Goal: Task Accomplishment & Management: Manage account settings

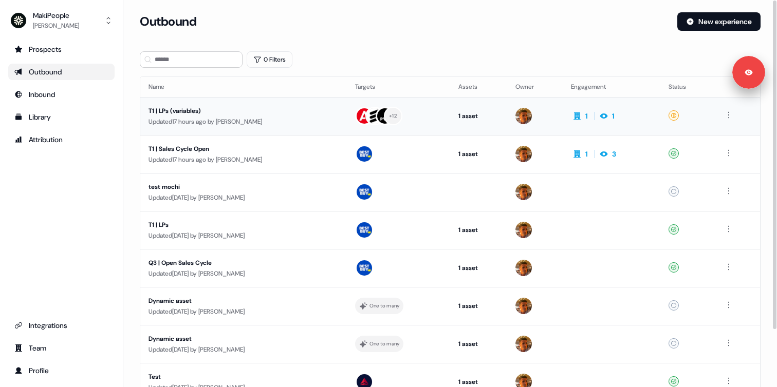
click at [240, 125] on div "Updated 17 hours ago by Vincent Bonjean" at bounding box center [243, 122] width 190 height 10
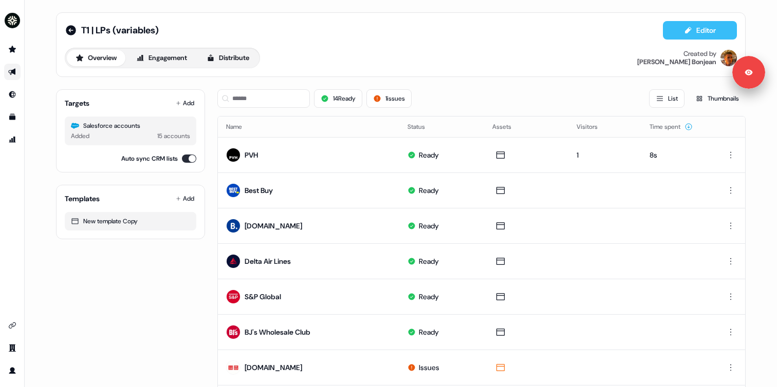
click at [689, 26] on icon at bounding box center [688, 30] width 8 height 8
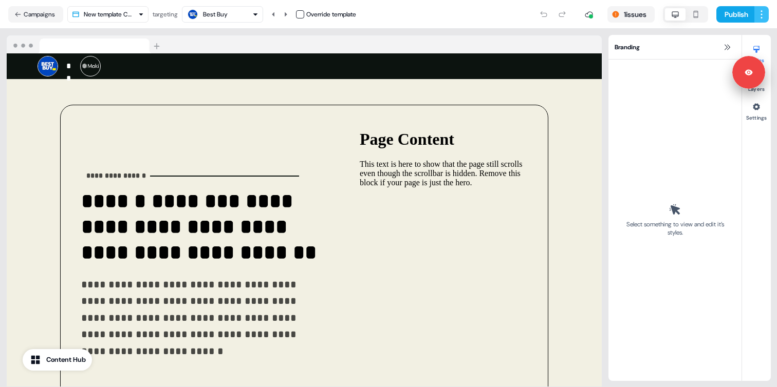
click at [764, 13] on html "**********" at bounding box center [388, 193] width 777 height 387
click at [713, 49] on span "View edit history" at bounding box center [731, 52] width 47 height 8
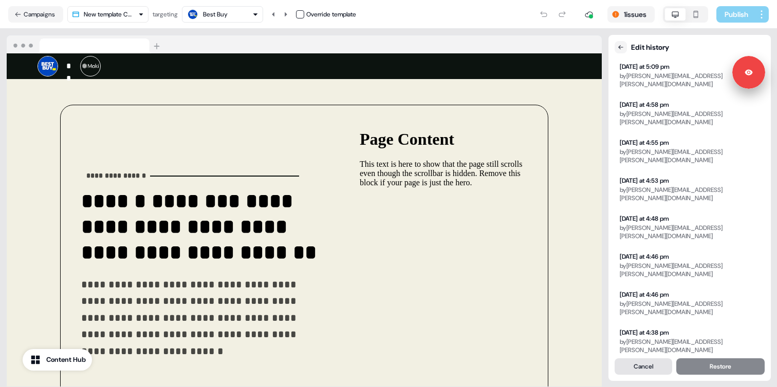
click at [648, 370] on button "Cancel" at bounding box center [643, 367] width 58 height 16
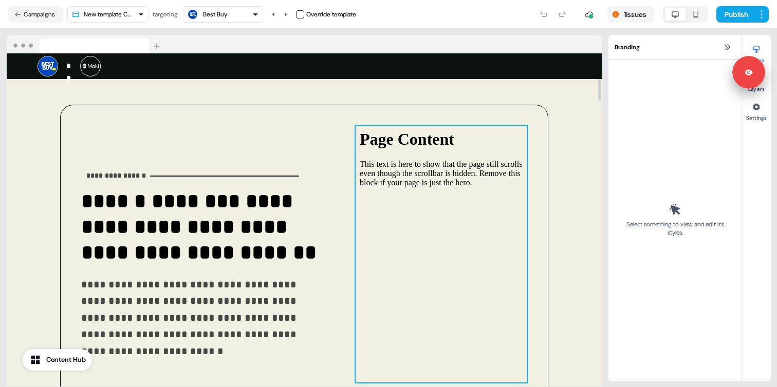
click at [355, 168] on div at bounding box center [441, 254] width 172 height 257
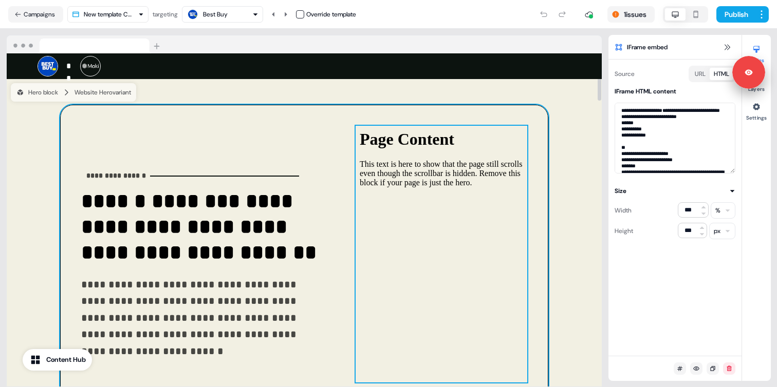
click at [308, 167] on div "**********" at bounding box center [304, 254] width 488 height 299
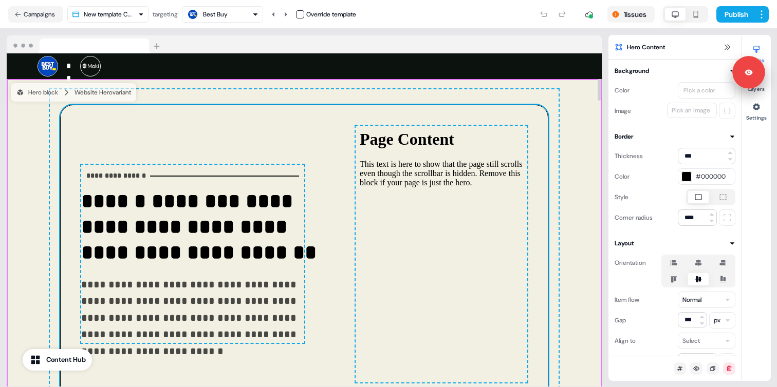
click at [264, 88] on div "**********" at bounding box center [304, 254] width 595 height 350
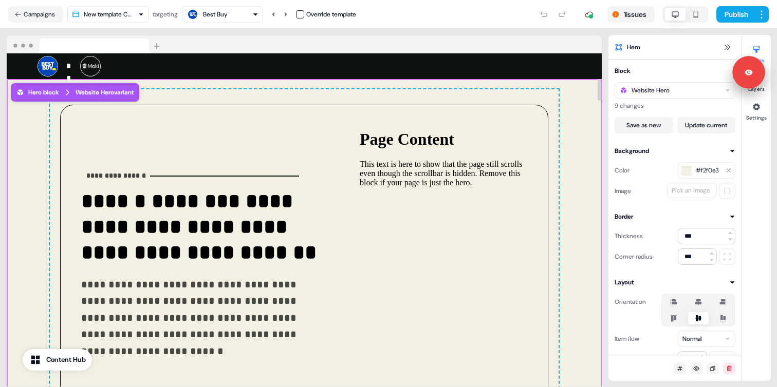
click at [263, 99] on div "**********" at bounding box center [304, 254] width 509 height 330
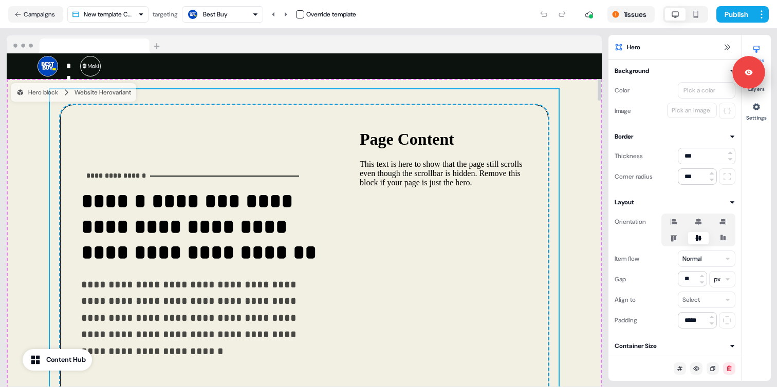
click at [245, 14] on div "Best Buy" at bounding box center [222, 14] width 72 height 12
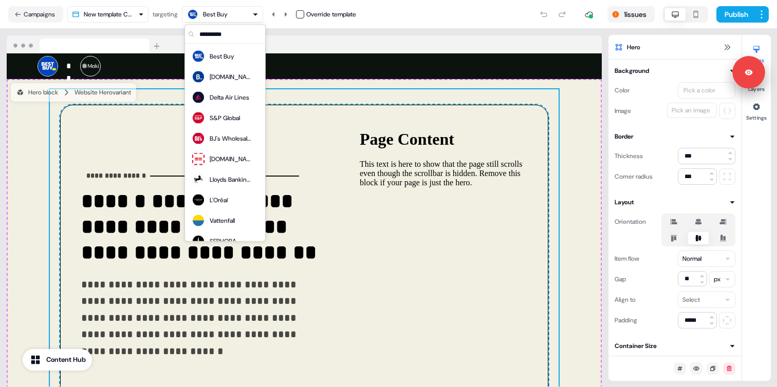
click at [245, 14] on div "Best Buy" at bounding box center [222, 14] width 72 height 12
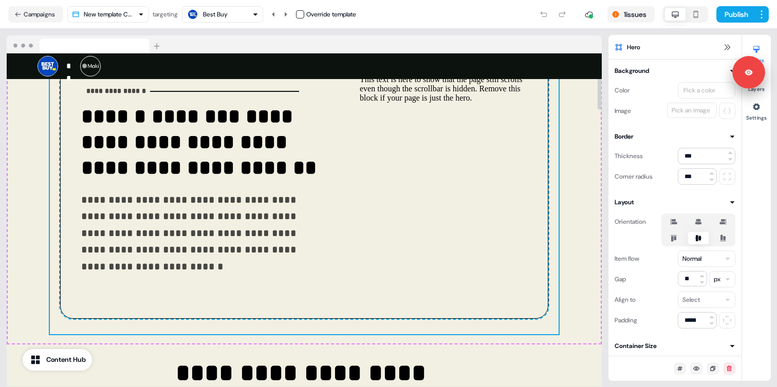
scroll to position [25, 0]
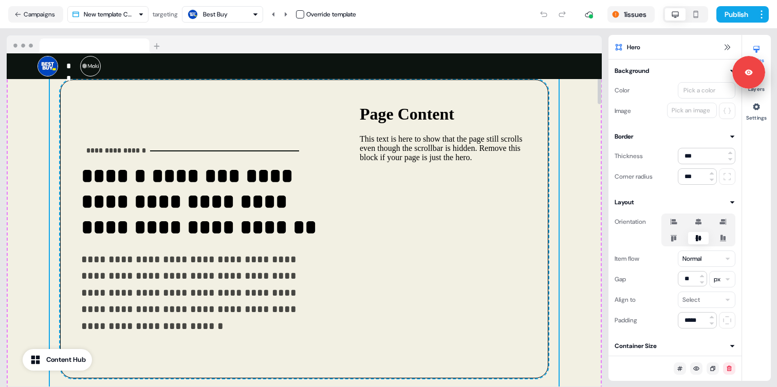
click at [233, 13] on div "Best Buy" at bounding box center [222, 14] width 72 height 12
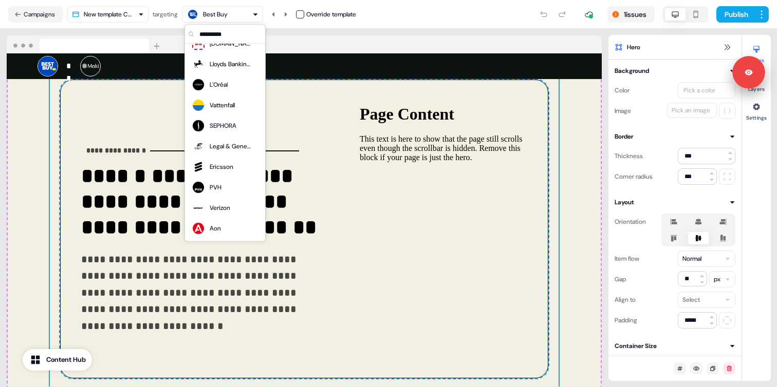
scroll to position [0, 0]
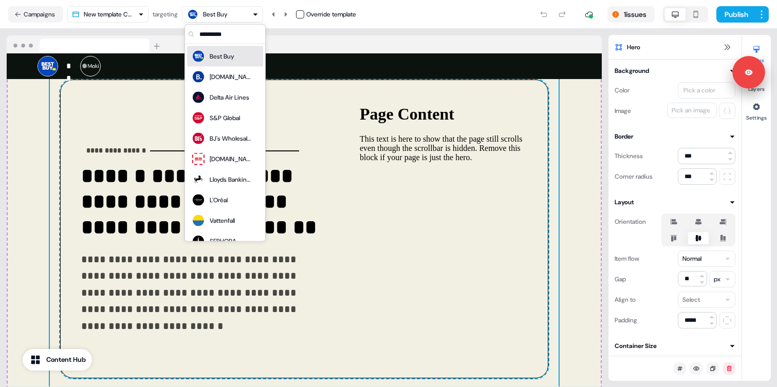
click at [242, 15] on div "Best Buy" at bounding box center [222, 14] width 72 height 12
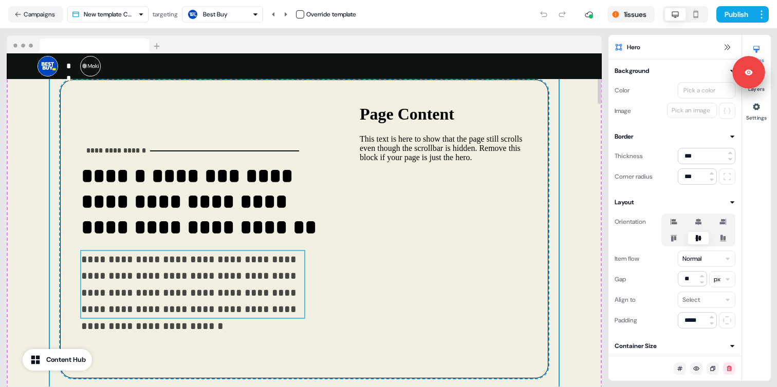
click at [219, 278] on p "**********" at bounding box center [201, 284] width 240 height 67
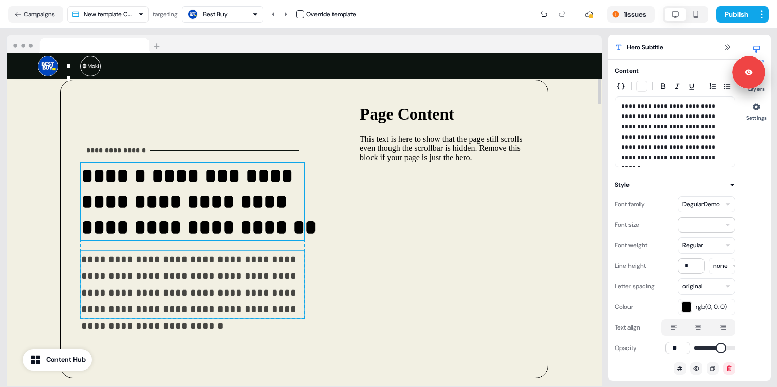
click at [194, 214] on strong "**********" at bounding box center [198, 201] width 235 height 71
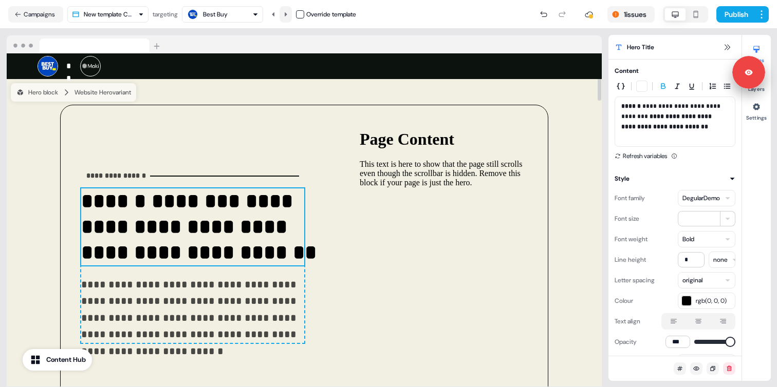
click at [284, 13] on button at bounding box center [285, 14] width 12 height 16
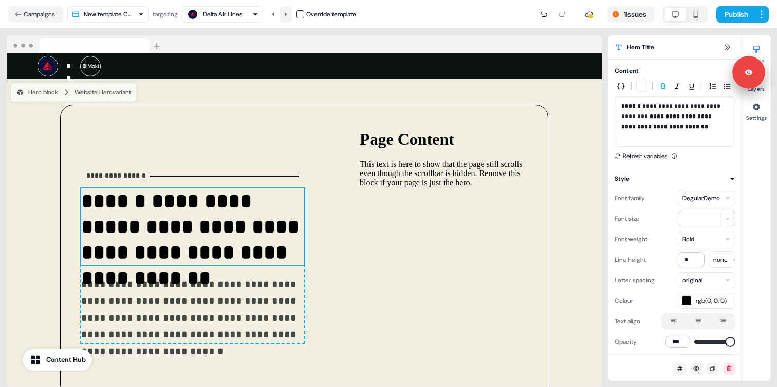
click at [284, 13] on button at bounding box center [285, 14] width 12 height 16
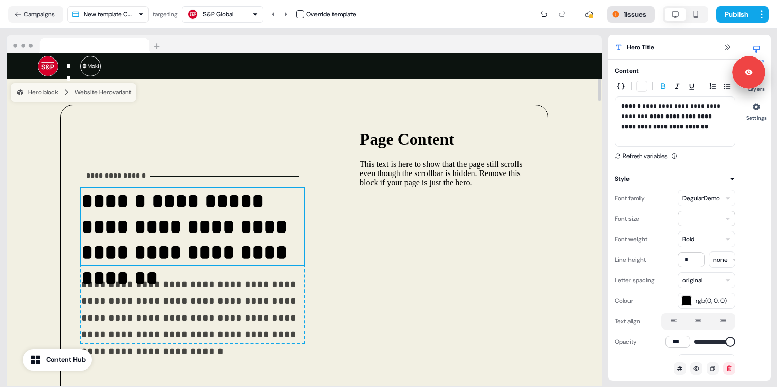
click at [620, 17] on button "1 issues" at bounding box center [630, 14] width 47 height 16
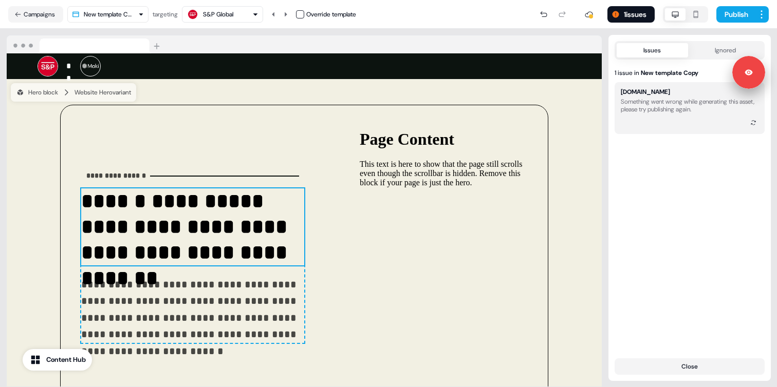
click at [649, 99] on div "Something went wrong while generating this asset, please try publishing again." at bounding box center [689, 105] width 138 height 15
click at [637, 21] on button "1 issues" at bounding box center [630, 14] width 47 height 16
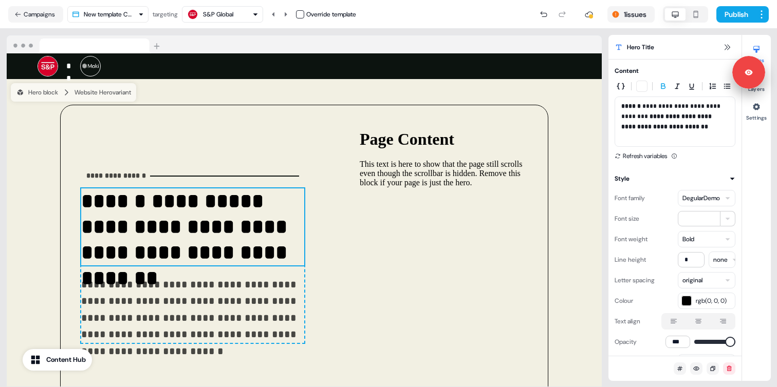
click at [255, 15] on icon "button" at bounding box center [255, 14] width 6 height 6
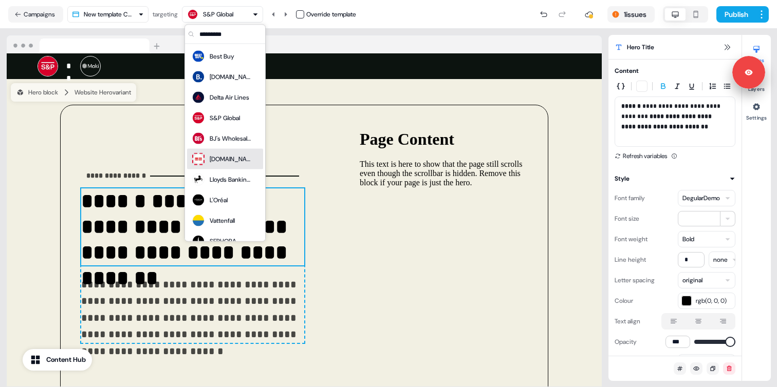
click at [221, 161] on div "[DOMAIN_NAME]" at bounding box center [230, 159] width 41 height 10
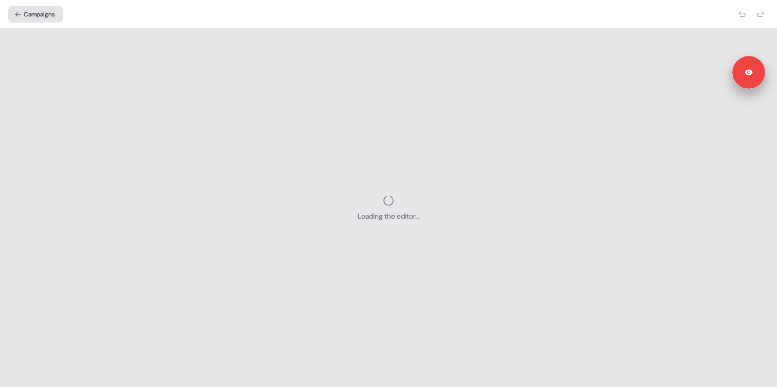
click at [46, 12] on button "Campaigns" at bounding box center [35, 14] width 55 height 16
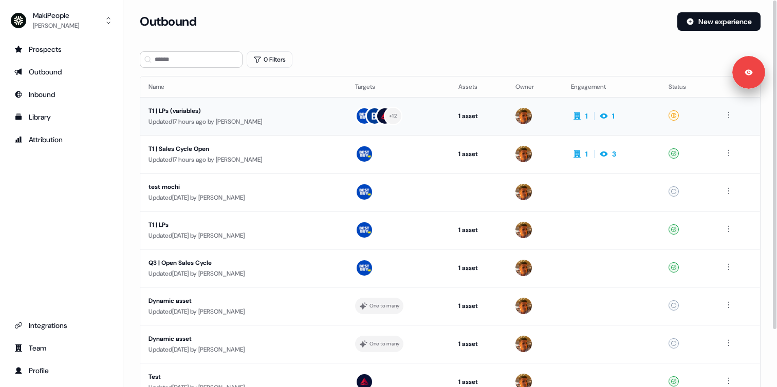
click at [246, 121] on div "Updated 17 hours ago by Vincent Bonjean" at bounding box center [243, 122] width 190 height 10
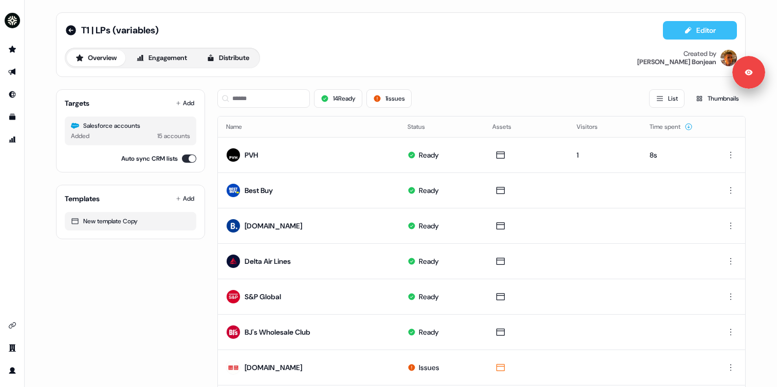
click at [683, 25] on button "Editor" at bounding box center [700, 30] width 74 height 18
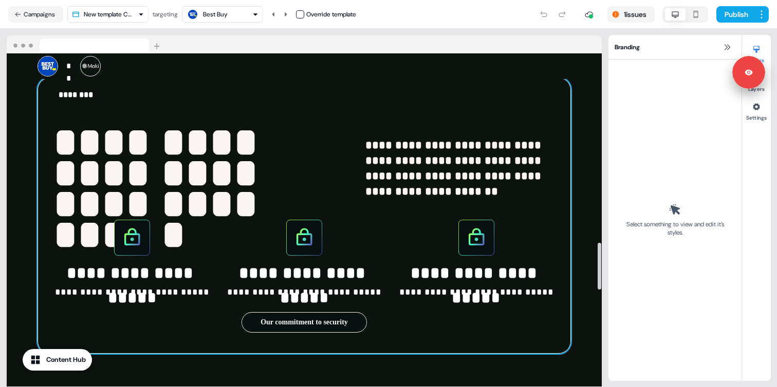
scroll to position [1167, 0]
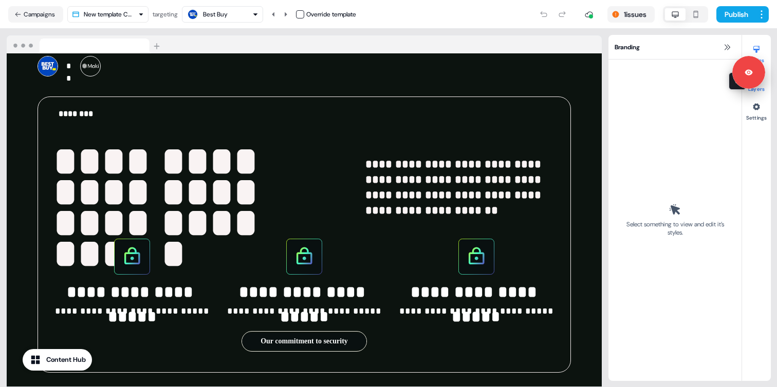
click at [762, 89] on button "Layers" at bounding box center [756, 81] width 29 height 23
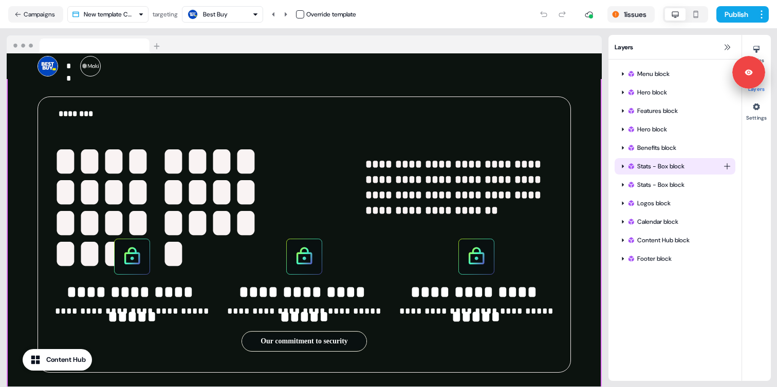
click at [648, 166] on div "Stats - Box block" at bounding box center [675, 166] width 96 height 10
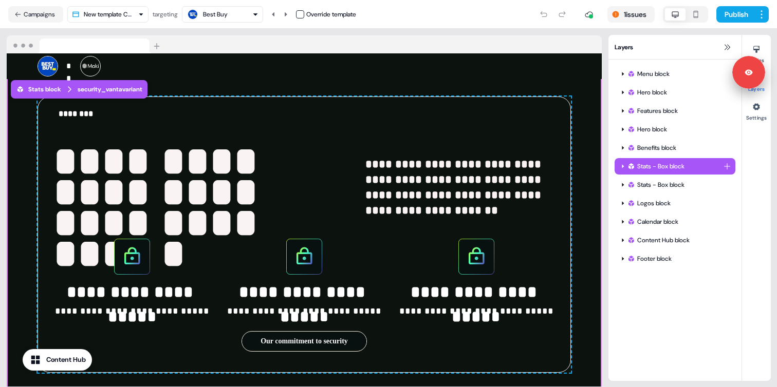
scroll to position [1181, 0]
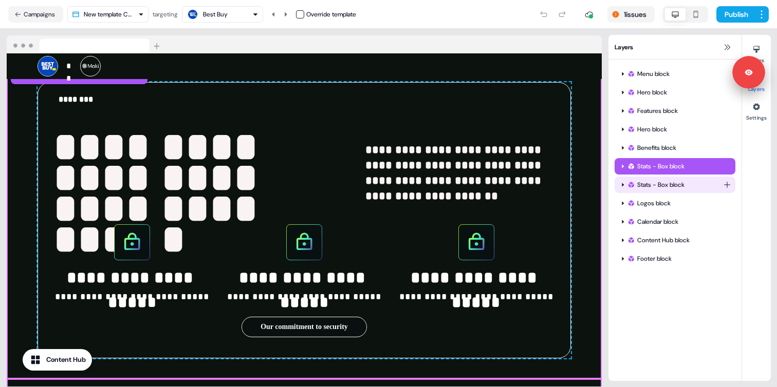
click at [644, 188] on div "Stats - Box block" at bounding box center [675, 185] width 96 height 10
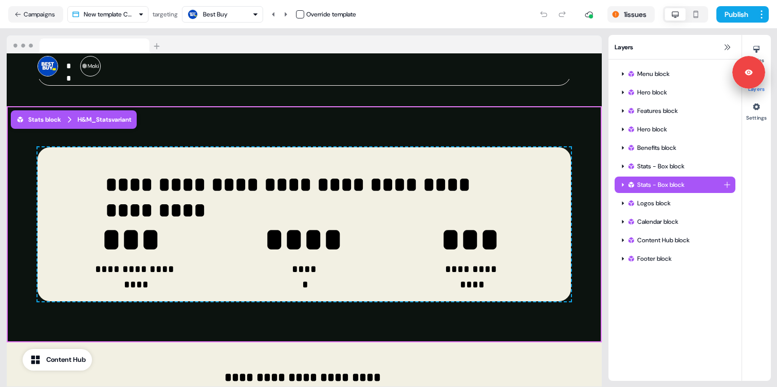
scroll to position [1458, 0]
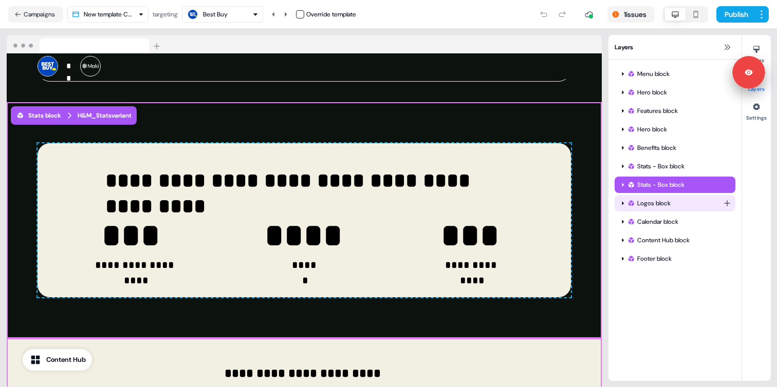
click at [646, 208] on div "Logos block" at bounding box center [675, 203] width 96 height 10
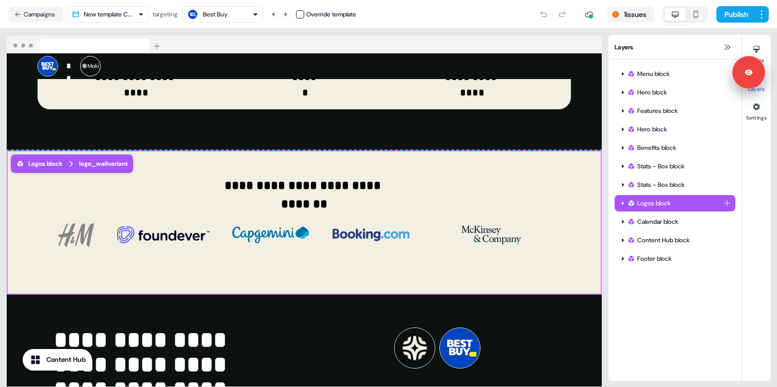
scroll to position [1648, 0]
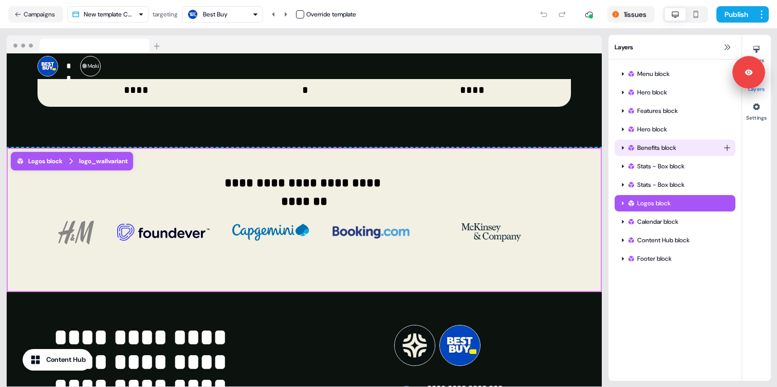
click at [643, 153] on div "Benefits block" at bounding box center [675, 148] width 96 height 10
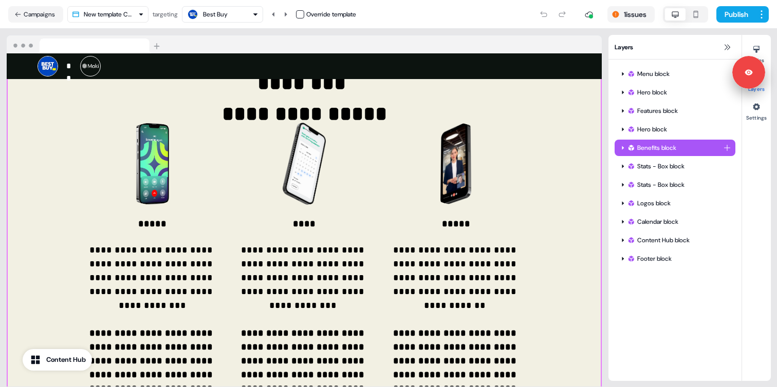
scroll to position [817, 0]
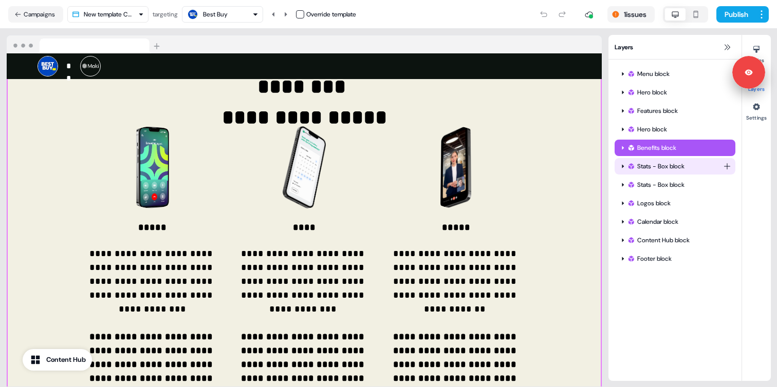
click at [643, 174] on div "Stats - Box block" at bounding box center [674, 166] width 121 height 16
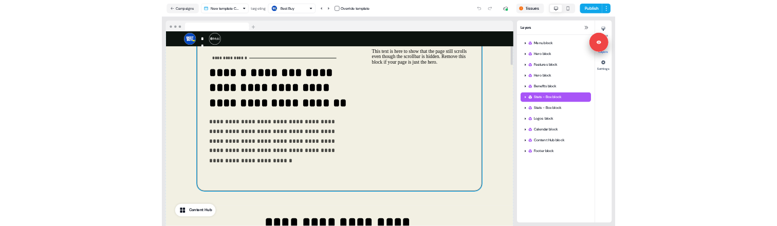
scroll to position [0, 0]
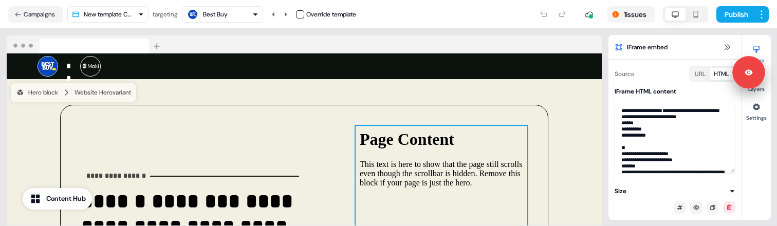
click at [236, 16] on div "Best Buy" at bounding box center [222, 14] width 72 height 12
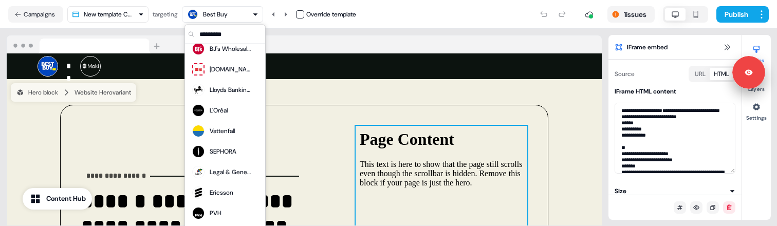
scroll to position [73, 0]
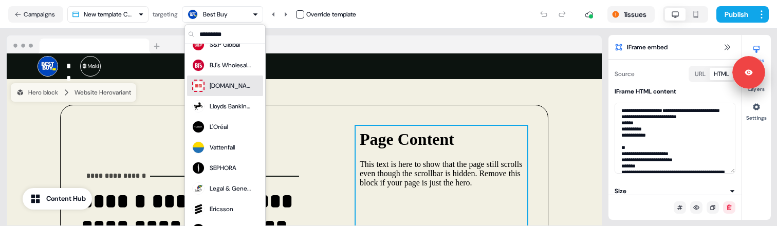
click at [219, 88] on div "[DOMAIN_NAME]" at bounding box center [230, 86] width 41 height 10
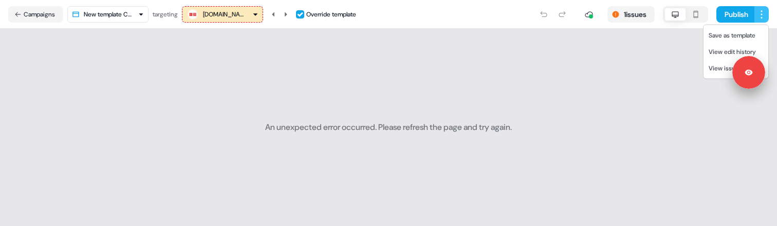
click at [761, 10] on html "For the best experience switch devices to a bigger screen. Go to Userled.io T1 …" at bounding box center [388, 113] width 777 height 226
click at [709, 54] on span "View edit history" at bounding box center [731, 52] width 47 height 8
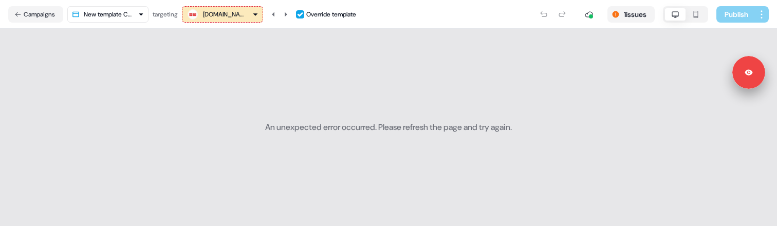
click at [756, 11] on div "Publish" at bounding box center [742, 14] width 52 height 16
click at [235, 18] on div "[DOMAIN_NAME]" at bounding box center [222, 14] width 72 height 12
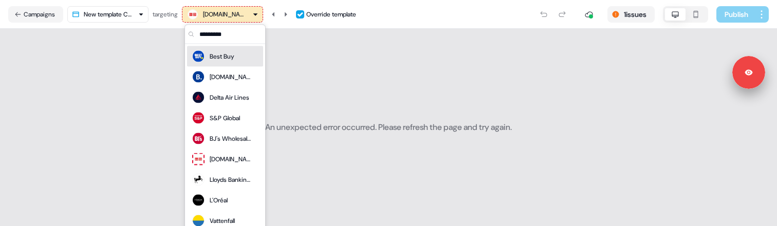
click at [210, 57] on div "Best Buy" at bounding box center [222, 56] width 25 height 10
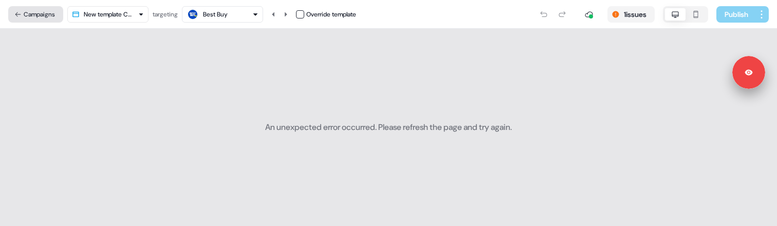
click at [50, 14] on button "Campaigns" at bounding box center [35, 14] width 55 height 16
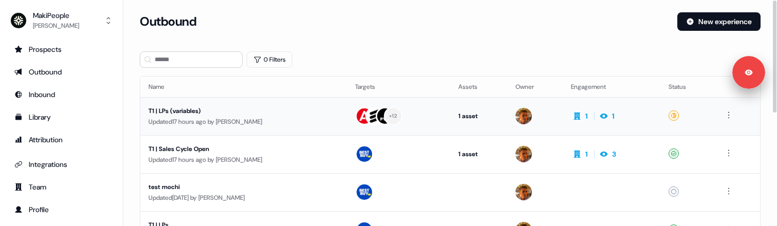
click at [215, 118] on div "Updated 17 hours ago by Vincent Bonjean" at bounding box center [243, 122] width 190 height 10
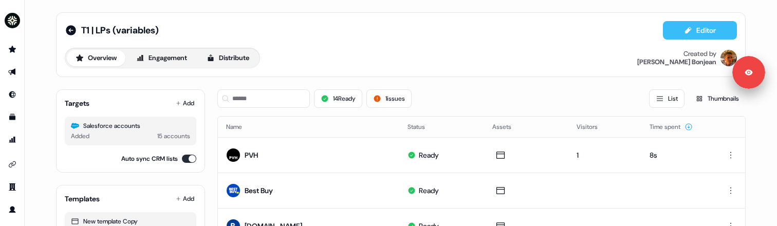
click at [676, 29] on button "Editor" at bounding box center [700, 30] width 74 height 18
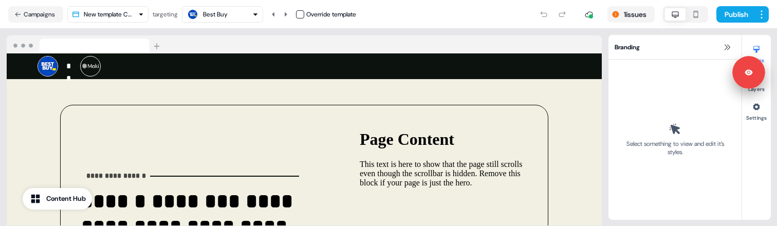
click at [225, 13] on div "Best Buy" at bounding box center [215, 14] width 25 height 10
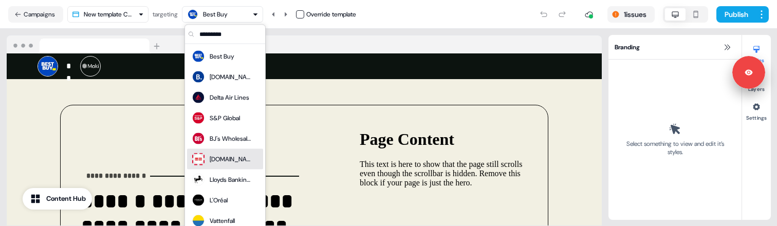
click at [213, 156] on div "[DOMAIN_NAME]" at bounding box center [230, 159] width 41 height 10
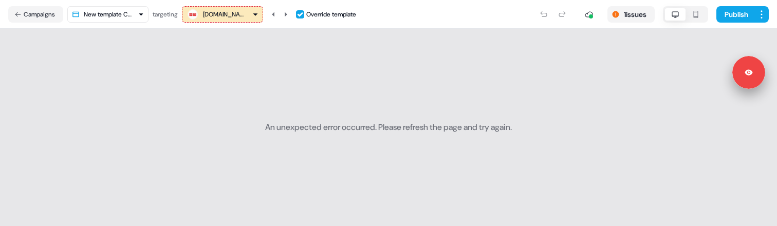
click at [303, 12] on button "button" at bounding box center [300, 14] width 8 height 8
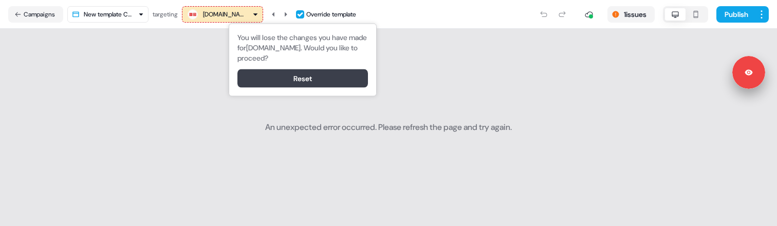
click at [285, 74] on button "Reset" at bounding box center [302, 78] width 130 height 18
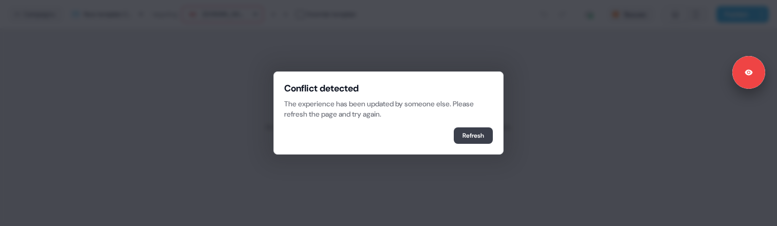
click at [467, 134] on button "Refresh" at bounding box center [473, 135] width 39 height 16
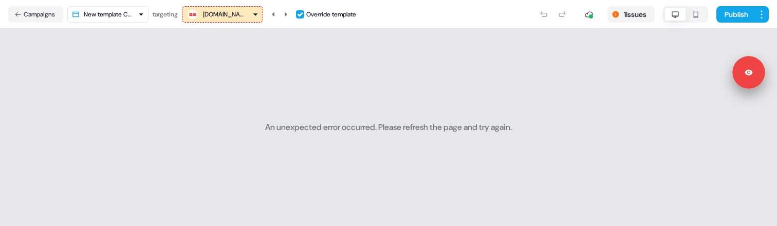
click at [224, 15] on div "[DOMAIN_NAME]" at bounding box center [223, 14] width 41 height 10
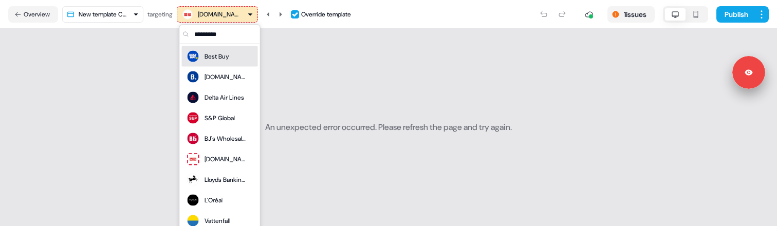
click at [202, 55] on div "Best Buy" at bounding box center [207, 56] width 43 height 14
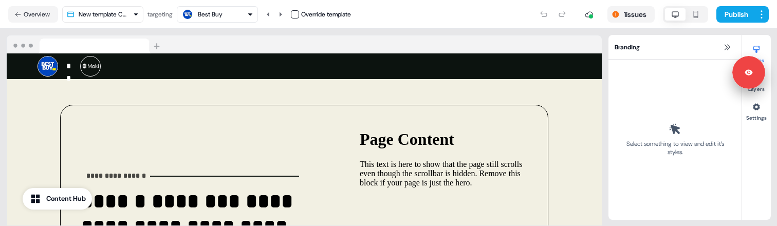
click at [605, 36] on div "**********" at bounding box center [304, 127] width 608 height 197
click at [765, 13] on html "**********" at bounding box center [388, 113] width 777 height 226
click at [713, 50] on span "View edit history" at bounding box center [731, 52] width 47 height 8
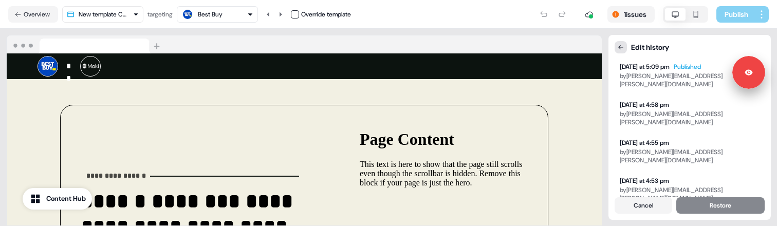
click at [619, 46] on icon at bounding box center [620, 47] width 5 height 4
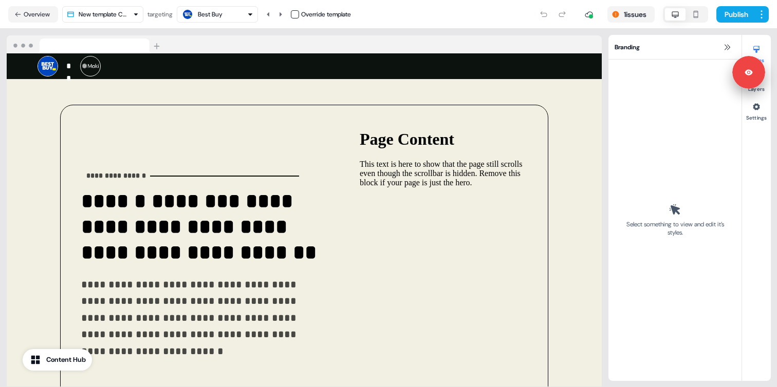
click at [230, 12] on div "Best Buy" at bounding box center [217, 14] width 72 height 12
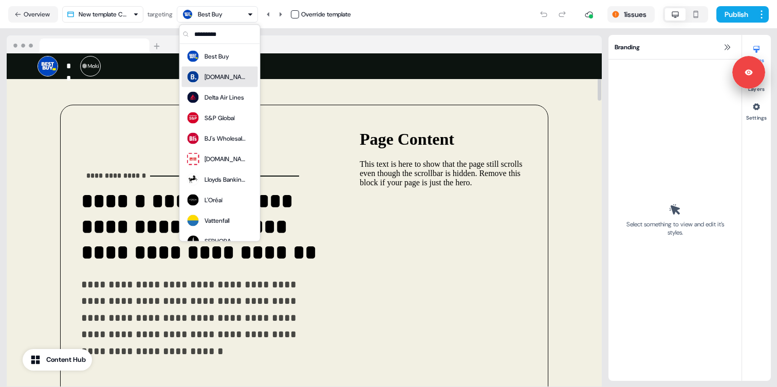
click at [375, 27] on nav "Overview New template Copy targeting Best Buy Override template 1 issues Publish" at bounding box center [388, 14] width 777 height 29
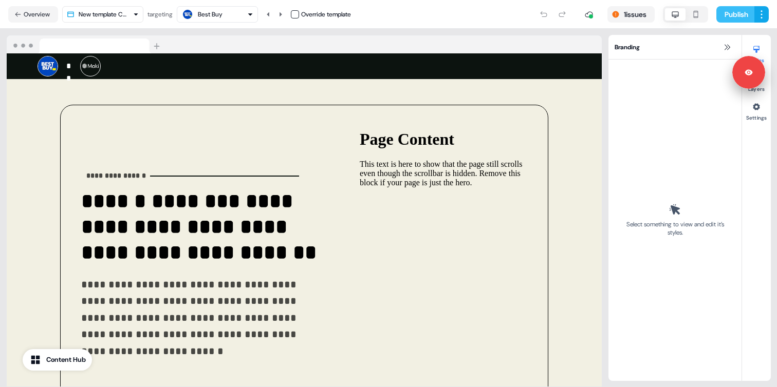
click at [731, 15] on button "Publish" at bounding box center [735, 14] width 38 height 16
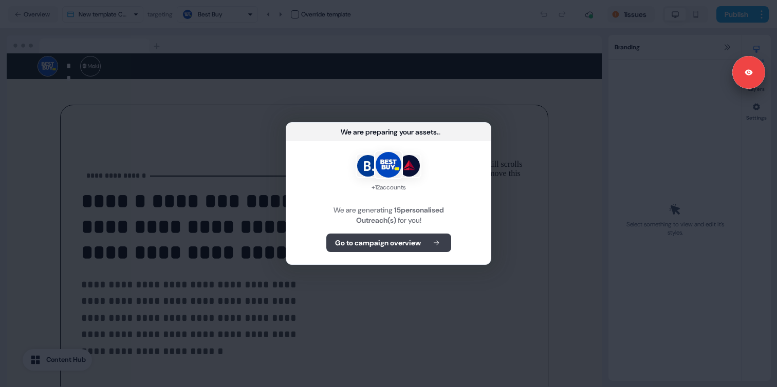
click at [383, 225] on b "Go to campaign overview" at bounding box center [378, 243] width 86 height 10
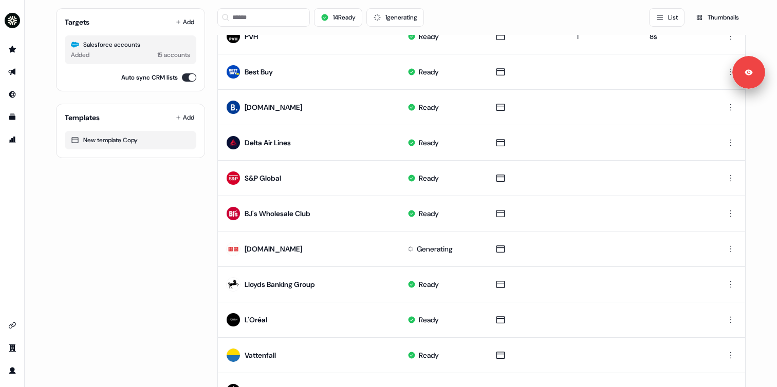
scroll to position [142, 0]
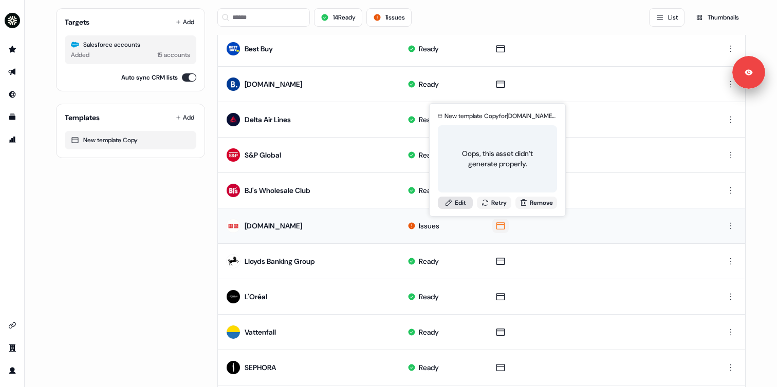
click at [458, 204] on link "Edit" at bounding box center [455, 203] width 35 height 12
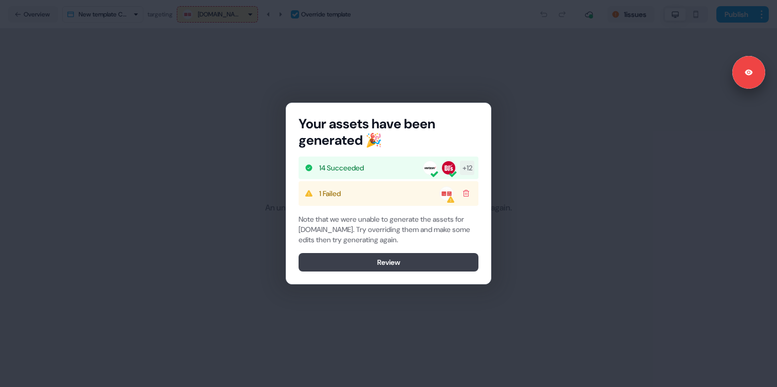
click at [340, 225] on button "Review" at bounding box center [388, 262] width 180 height 18
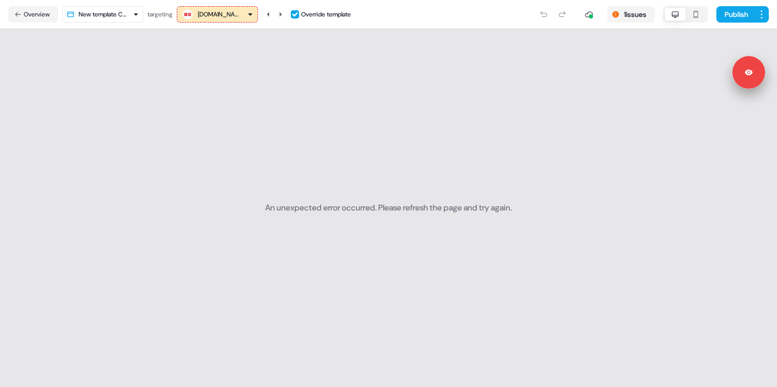
click at [224, 17] on div "[DOMAIN_NAME]" at bounding box center [218, 14] width 41 height 10
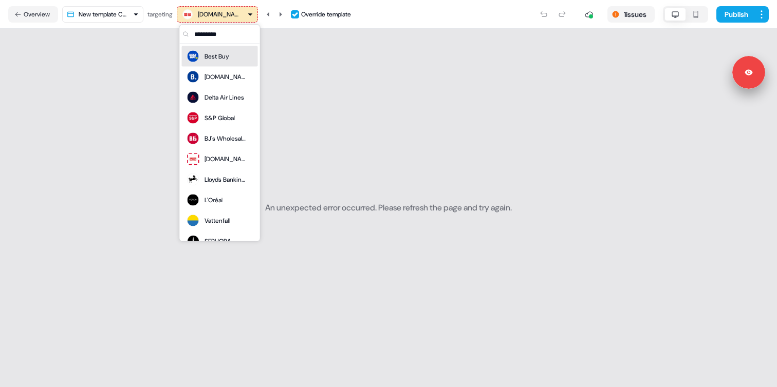
click at [206, 52] on div "Best Buy" at bounding box center [216, 56] width 25 height 10
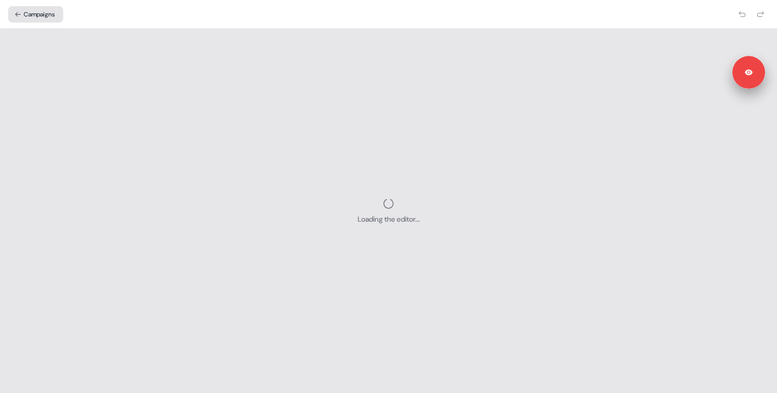
click at [49, 14] on button "Campaigns" at bounding box center [35, 14] width 55 height 16
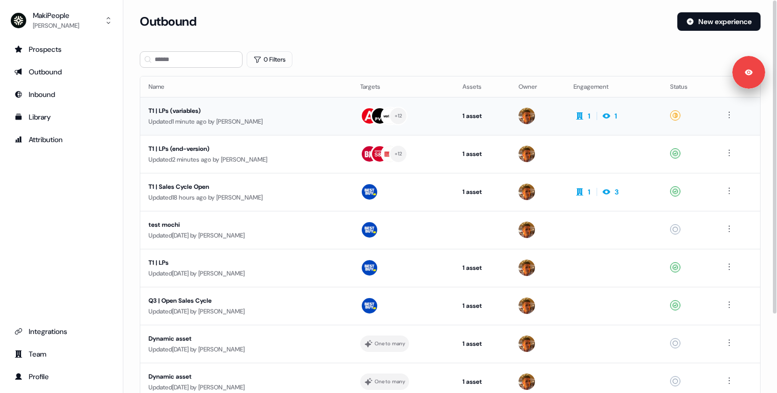
click at [208, 112] on div "T1 | LPs (variables)" at bounding box center [245, 111] width 194 height 10
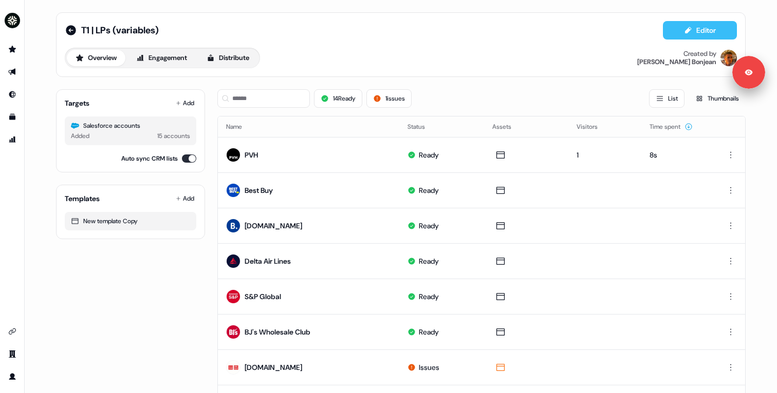
click at [678, 30] on button "Editor" at bounding box center [700, 30] width 74 height 18
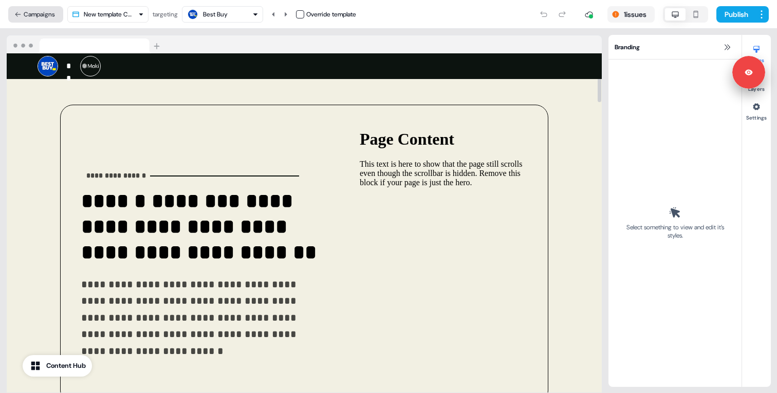
click at [27, 16] on button "Campaigns" at bounding box center [35, 14] width 55 height 16
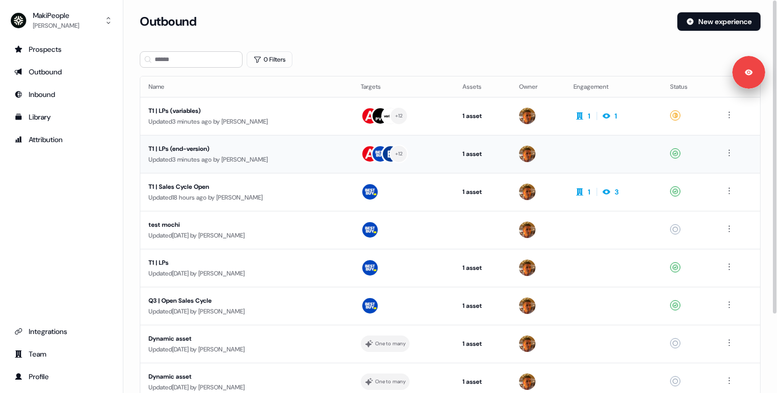
click at [174, 149] on div "T1 | LPs (end-version)" at bounding box center [245, 149] width 194 height 10
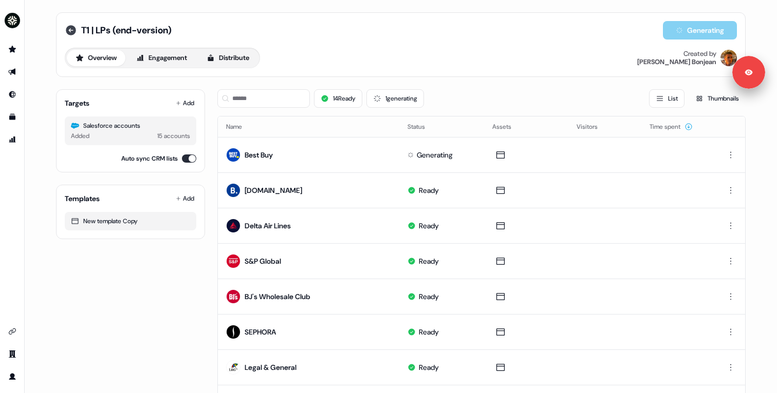
click at [72, 28] on icon at bounding box center [71, 30] width 10 height 10
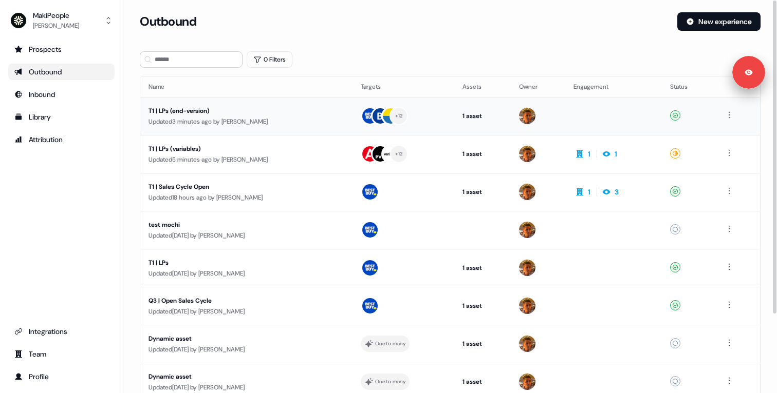
click at [232, 122] on div "Updated 3 minutes ago by [PERSON_NAME]" at bounding box center [246, 122] width 196 height 10
